Goal: Task Accomplishment & Management: Complete application form

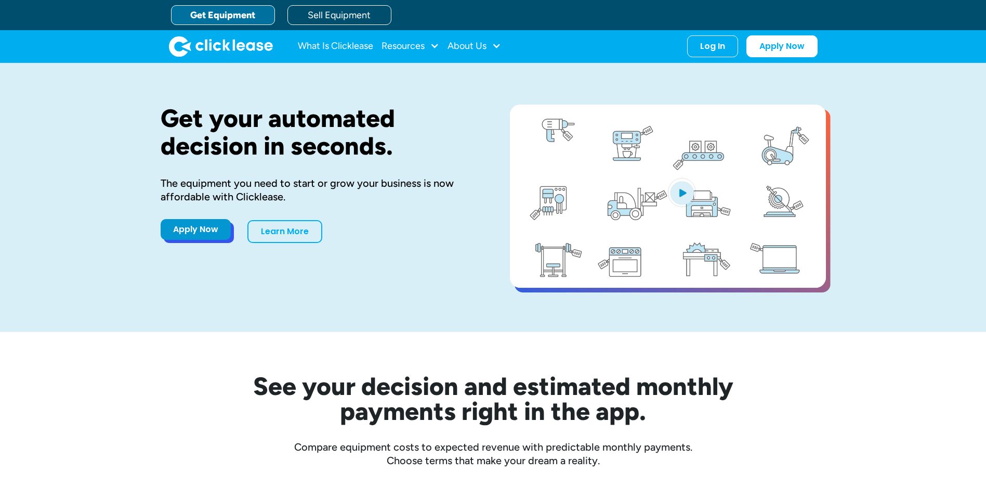
click at [220, 225] on link "Apply Now" at bounding box center [196, 229] width 70 height 21
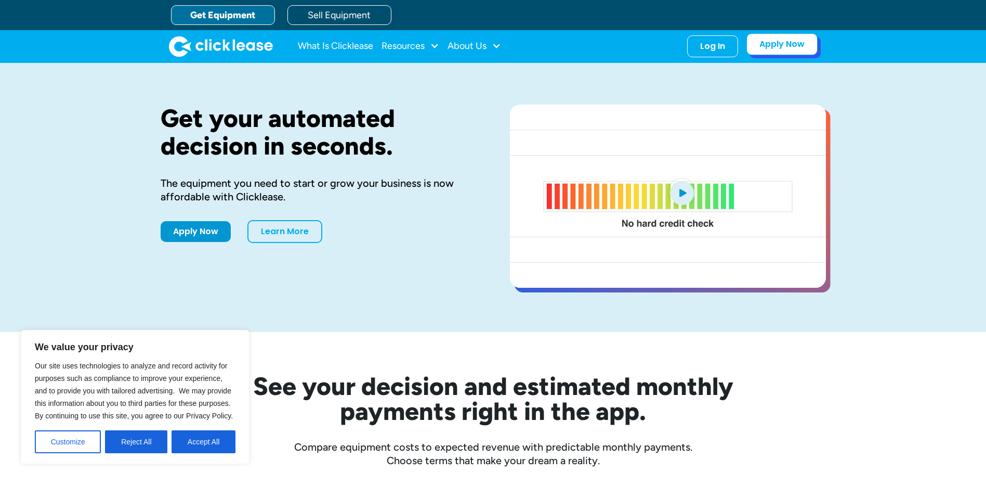
click at [782, 47] on link "Apply Now" at bounding box center [782, 44] width 71 height 22
